Goal: Information Seeking & Learning: Learn about a topic

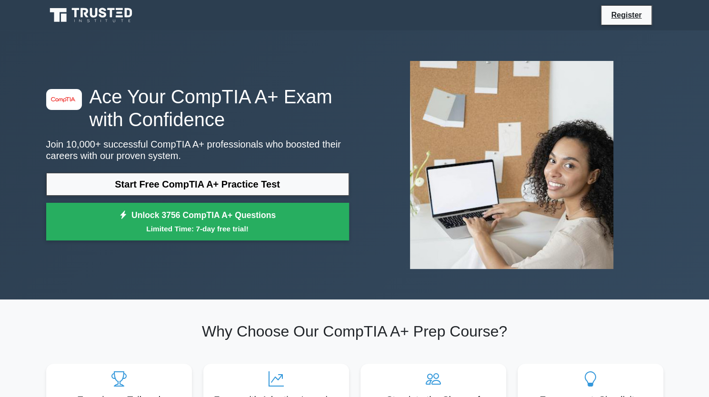
click at [195, 186] on link "Start Free CompTIA A+ Practice Test" at bounding box center [197, 184] width 303 height 23
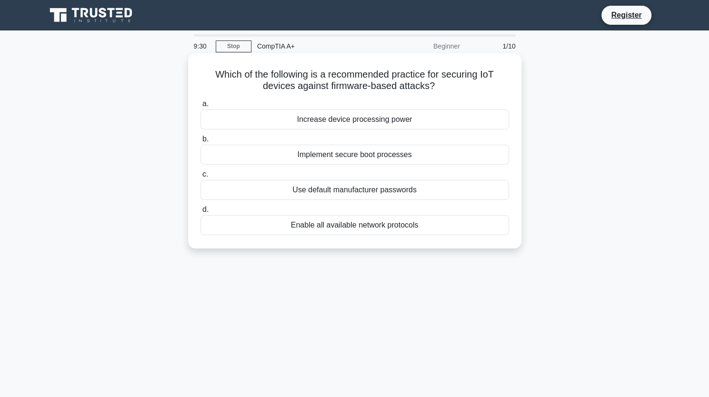
click at [372, 158] on div "Implement secure boot processes" at bounding box center [354, 155] width 308 height 20
click at [200, 142] on input "b. Implement secure boot processes" at bounding box center [200, 139] width 0 height 6
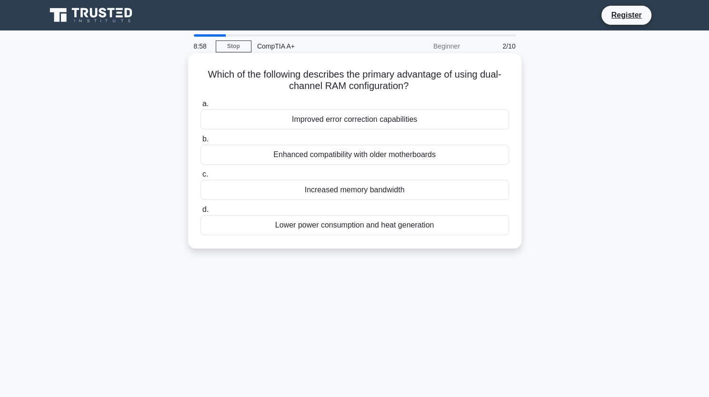
click at [391, 194] on div "Increased memory bandwidth" at bounding box center [354, 190] width 308 height 20
click at [200, 178] on input "c. Increased memory bandwidth" at bounding box center [200, 174] width 0 height 6
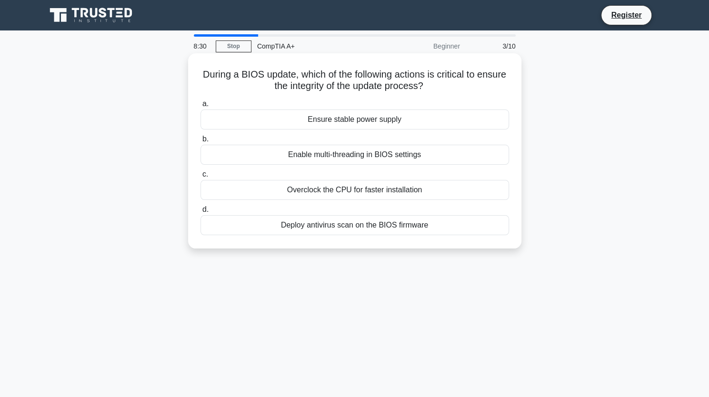
click at [348, 115] on div "Ensure stable power supply" at bounding box center [354, 119] width 308 height 20
click at [200, 107] on input "a. Ensure stable power supply" at bounding box center [200, 104] width 0 height 6
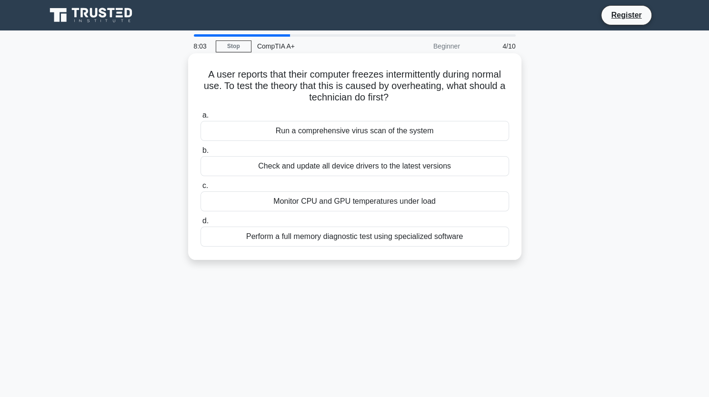
click at [416, 168] on div "Check and update all device drivers to the latest versions" at bounding box center [354, 166] width 308 height 20
click at [200, 154] on input "b. Check and update all device drivers to the latest versions" at bounding box center [200, 151] width 0 height 6
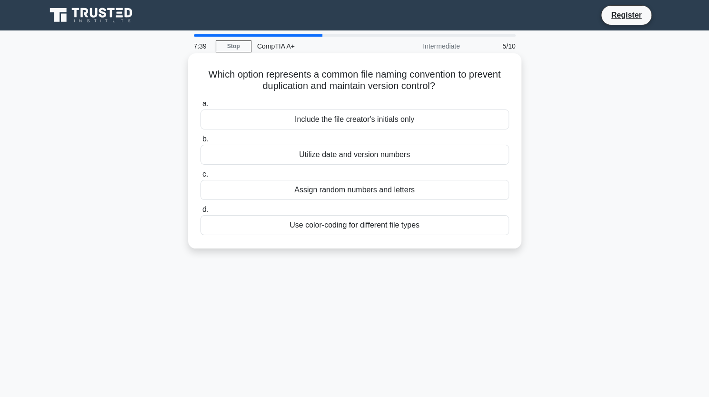
click at [395, 153] on div "Utilize date and version numbers" at bounding box center [354, 155] width 308 height 20
click at [200, 142] on input "b. Utilize date and version numbers" at bounding box center [200, 139] width 0 height 6
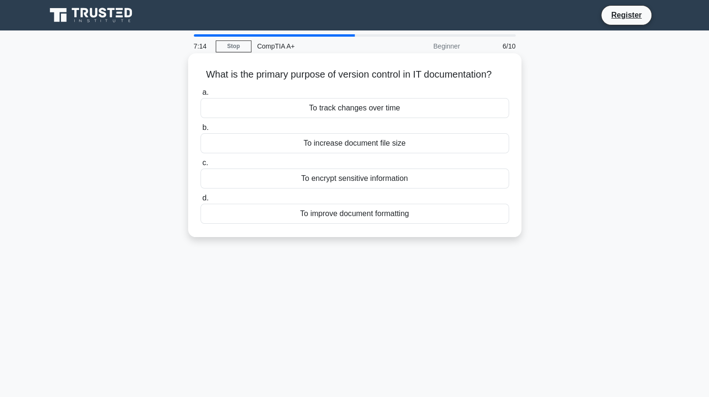
click at [392, 187] on div "To encrypt sensitive information" at bounding box center [354, 178] width 308 height 20
click at [200, 166] on input "c. To encrypt sensitive information" at bounding box center [200, 163] width 0 height 6
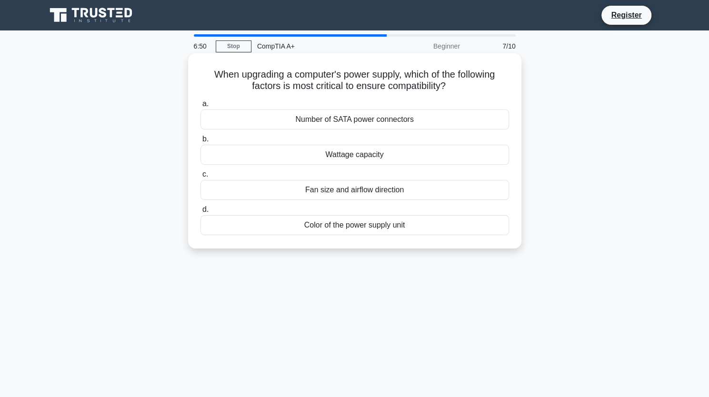
click at [387, 158] on div "Wattage capacity" at bounding box center [354, 155] width 308 height 20
click at [200, 142] on input "b. Wattage capacity" at bounding box center [200, 139] width 0 height 6
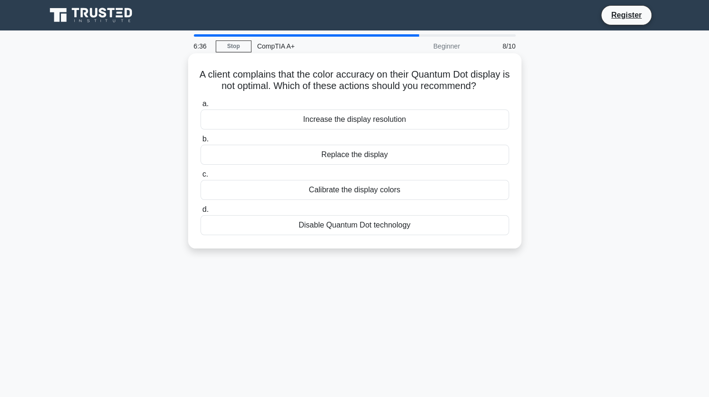
click at [410, 200] on div "Calibrate the display colors" at bounding box center [354, 190] width 308 height 20
click at [200, 178] on input "c. Calibrate the display colors" at bounding box center [200, 174] width 0 height 6
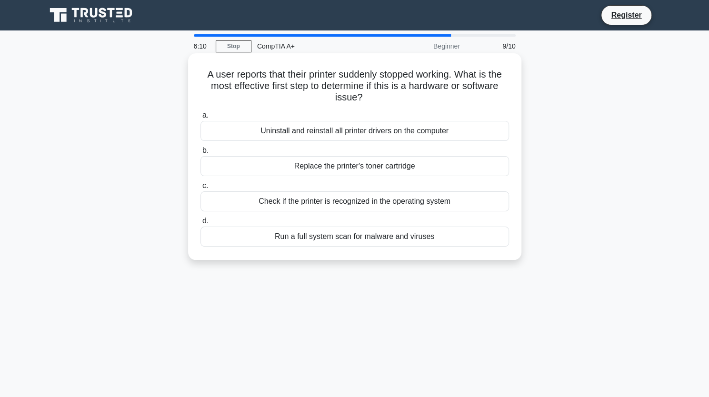
click at [349, 238] on div "Run a full system scan for malware and viruses" at bounding box center [354, 237] width 308 height 20
click at [200, 224] on input "d. Run a full system scan for malware and viruses" at bounding box center [200, 221] width 0 height 6
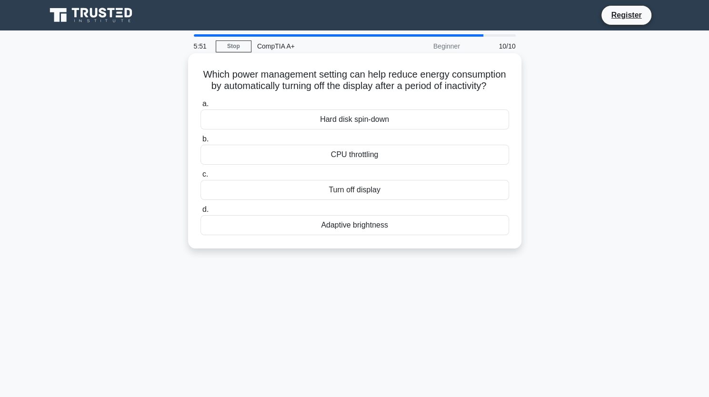
click at [352, 235] on div "Adaptive brightness" at bounding box center [354, 225] width 308 height 20
click at [200, 213] on input "d. Adaptive brightness" at bounding box center [200, 210] width 0 height 6
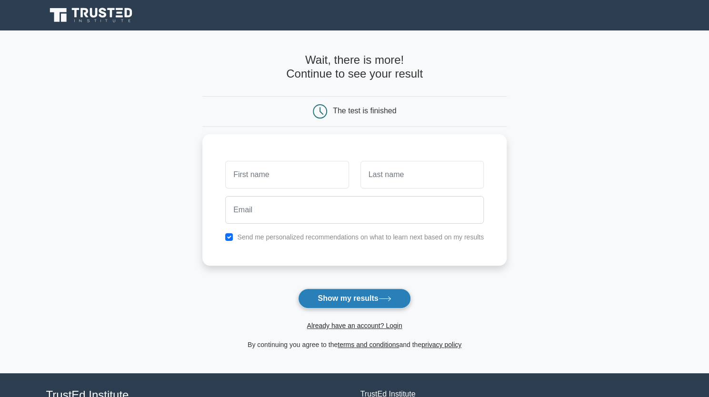
click at [354, 293] on button "Show my results" at bounding box center [354, 298] width 112 height 20
click at [292, 236] on label "Send me personalized recommendations on what to learn next based on my results" at bounding box center [360, 235] width 247 height 8
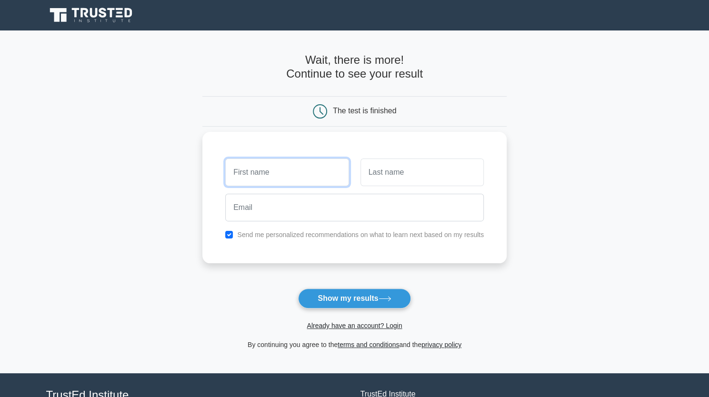
click at [273, 168] on input "text" at bounding box center [286, 173] width 123 height 28
type input "David"
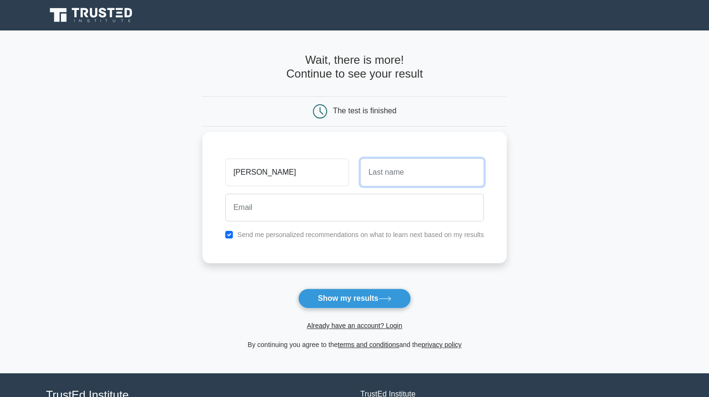
click at [388, 184] on input "text" at bounding box center [421, 173] width 123 height 28
type input "Dougherty"
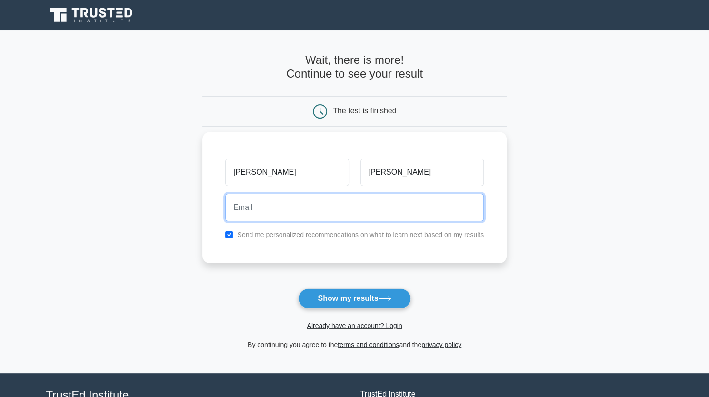
click at [367, 205] on input "email" at bounding box center [354, 208] width 258 height 28
type input "brettd1811@gmail.com"
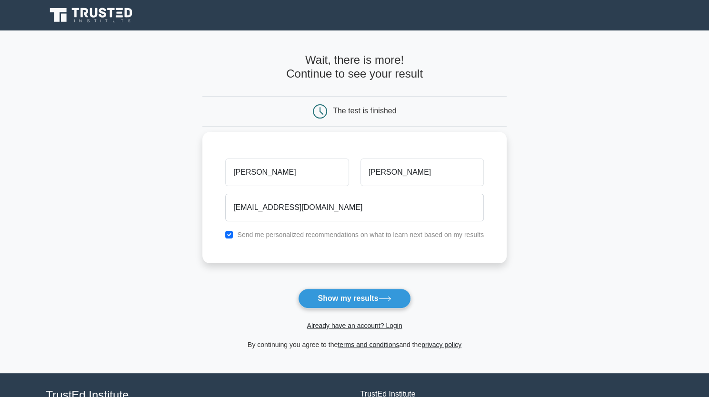
click at [332, 234] on label "Send me personalized recommendations on what to learn next based on my results" at bounding box center [360, 235] width 247 height 8
click at [227, 235] on input "checkbox" at bounding box center [229, 235] width 8 height 8
checkbox input "false"
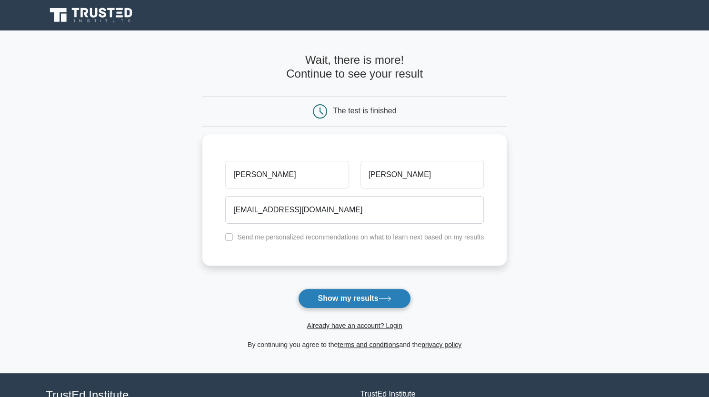
click at [375, 299] on button "Show my results" at bounding box center [354, 298] width 112 height 20
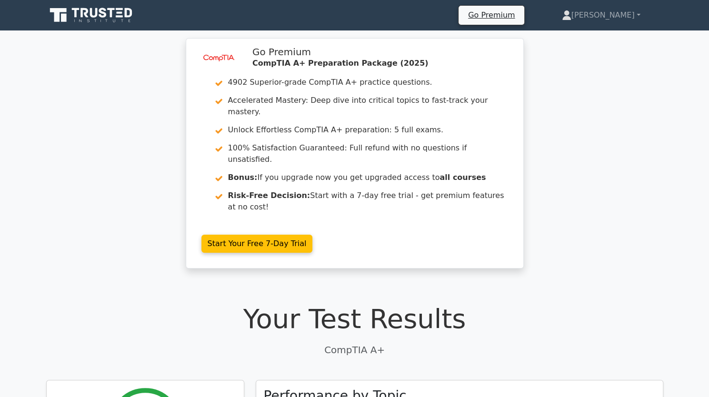
scroll to position [1, 0]
